Goal: Task Accomplishment & Management: Manage account settings

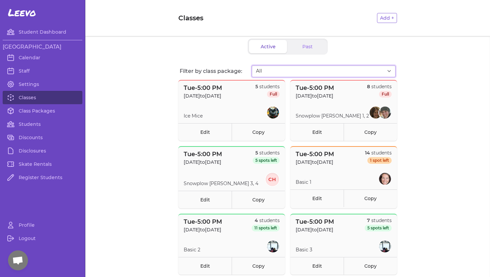
click at [388, 73] on select "All 2025 Fall Set 1 Tuesdays @[GEOGRAPHIC_DATA]-ICE MICE [DATE]-[DATE] Fall Set…" at bounding box center [324, 71] width 144 height 12
click at [252, 65] on select "All 2025 Fall Set 1 Tuesdays @[GEOGRAPHIC_DATA]-ICE MICE [DATE]-[DATE] Fall Set…" at bounding box center [324, 71] width 144 height 12
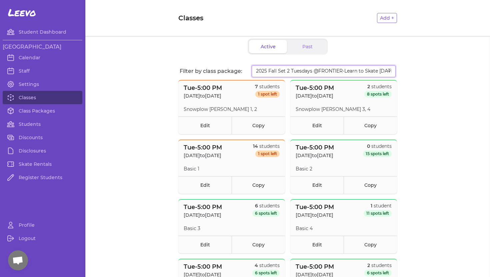
click at [389, 70] on select "All 2025 Fall Set 1 Tuesdays @FRONTIER ARENA-ICE MICE Sept 2-Oct 21 2025 Fall S…" at bounding box center [324, 71] width 144 height 12
select select "2944"
click at [252, 65] on select "All 2025 Fall Set 1 Tuesdays @FRONTIER ARENA-ICE MICE Sept 2-Oct 21 2025 Fall S…" at bounding box center [324, 71] width 144 height 12
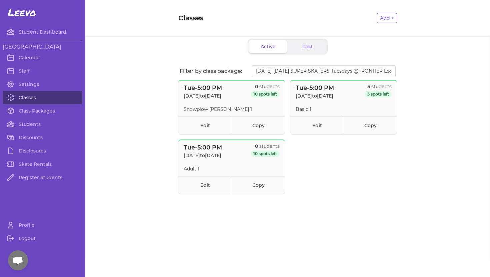
click at [32, 97] on link "Classes" at bounding box center [43, 97] width 80 height 13
click at [32, 121] on link "Students" at bounding box center [43, 124] width 80 height 13
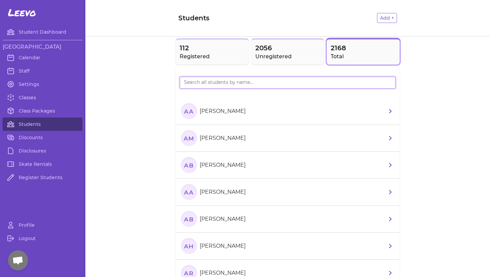
click at [197, 83] on input "search" at bounding box center [288, 83] width 216 height 12
type input "Emily Siess"
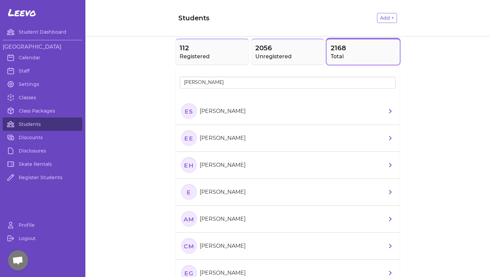
click at [212, 113] on p "Everly Siesser" at bounding box center [223, 111] width 46 height 8
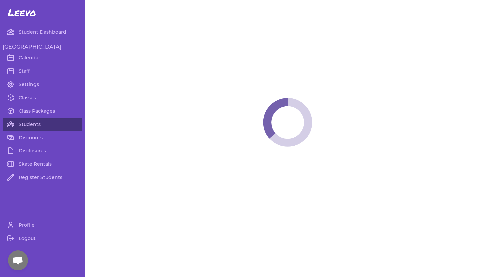
select select "WA"
select select "4"
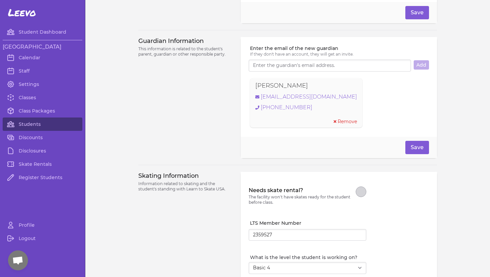
scroll to position [534, 0]
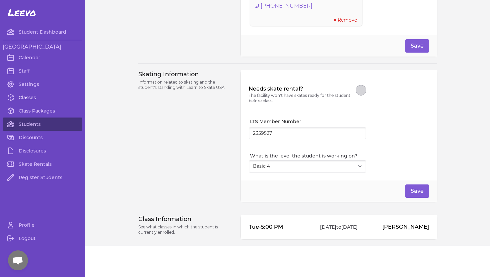
click at [30, 99] on link "Classes" at bounding box center [43, 97] width 80 height 13
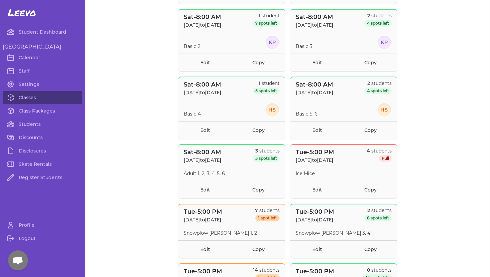
scroll to position [466, 0]
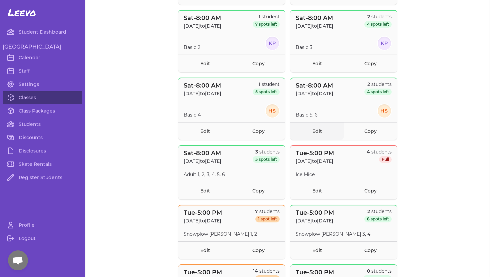
click at [308, 128] on link "Edit" at bounding box center [317, 131] width 53 height 18
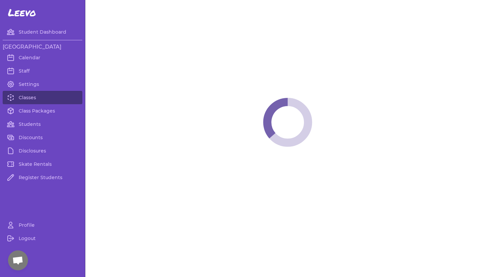
select select "6"
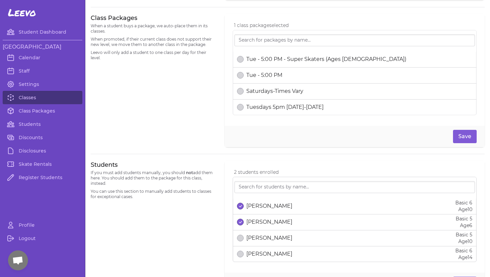
scroll to position [316, 0]
